Goal: Information Seeking & Learning: Learn about a topic

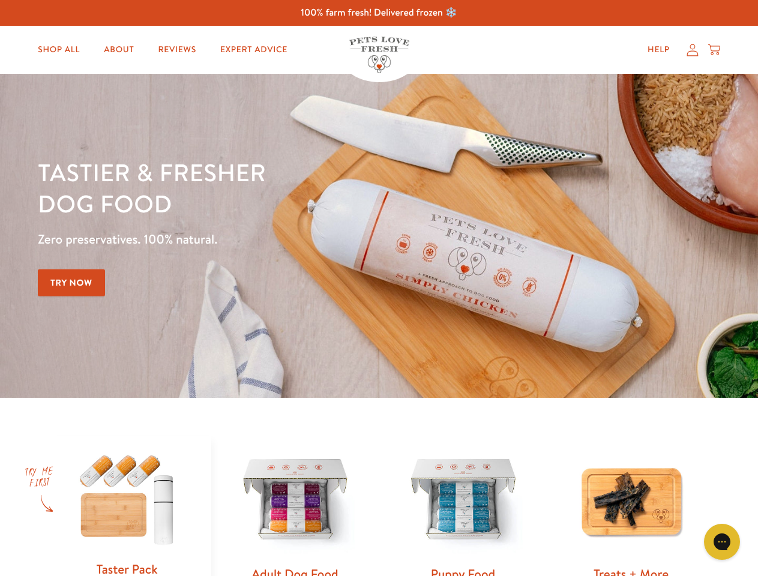
click at [379, 288] on div "Tastier & fresher dog food Zero preservatives. 100% natural. Try Now" at bounding box center [265, 236] width 455 height 158
click at [722, 542] on icon "Gorgias live chat" at bounding box center [721, 541] width 11 height 11
